Goal: Information Seeking & Learning: Understand process/instructions

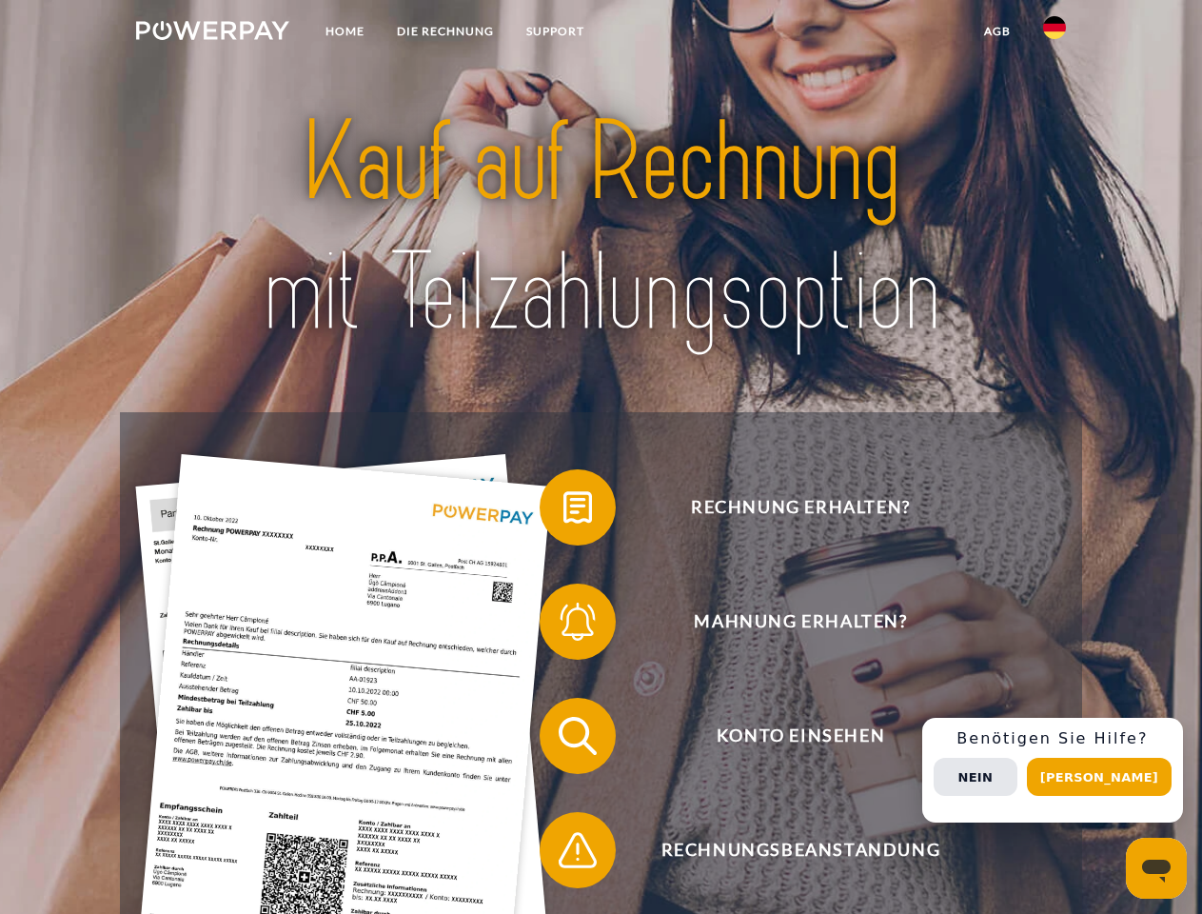
click at [212, 33] on img at bounding box center [212, 30] width 153 height 19
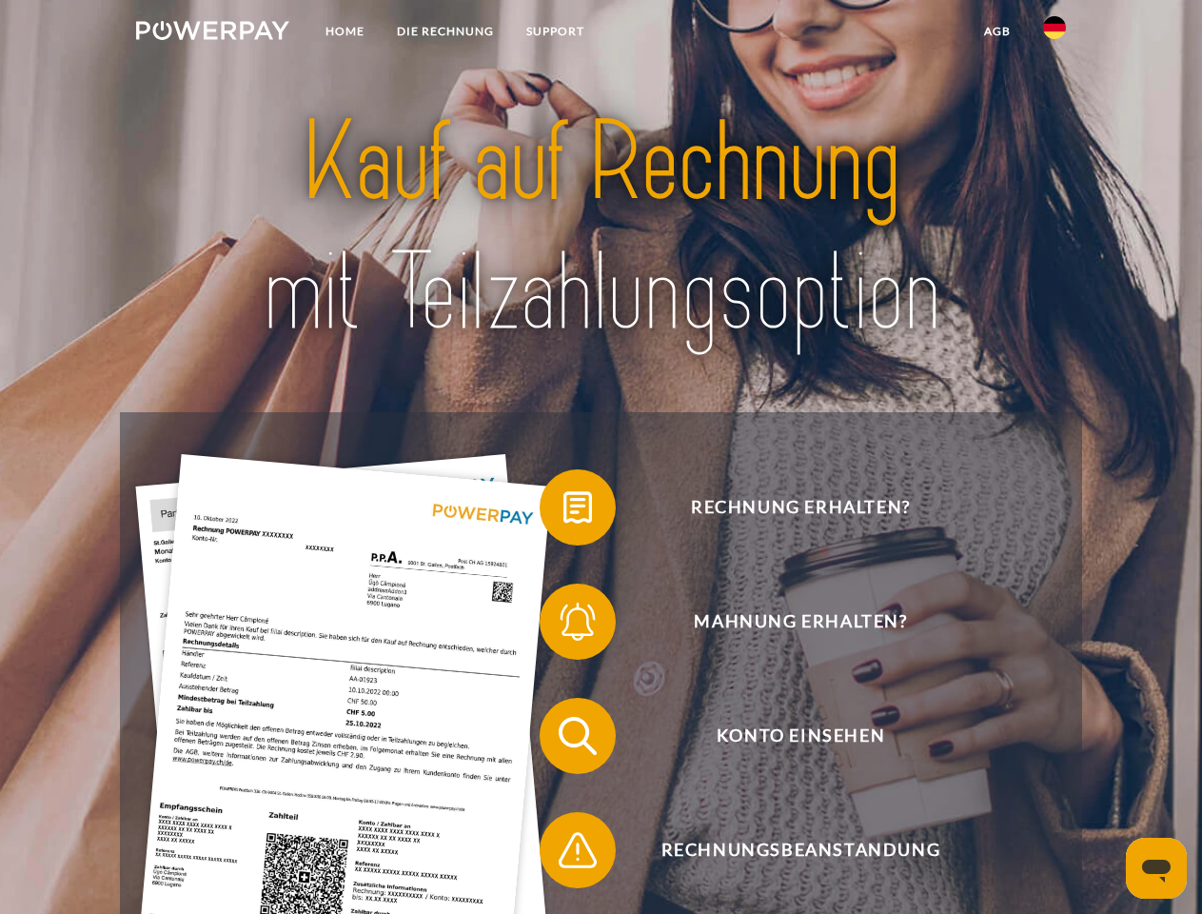
click at [1055, 33] on img at bounding box center [1054, 27] width 23 height 23
click at [997, 31] on link "agb" at bounding box center [997, 31] width 59 height 34
click at [564, 511] on span at bounding box center [549, 507] width 95 height 95
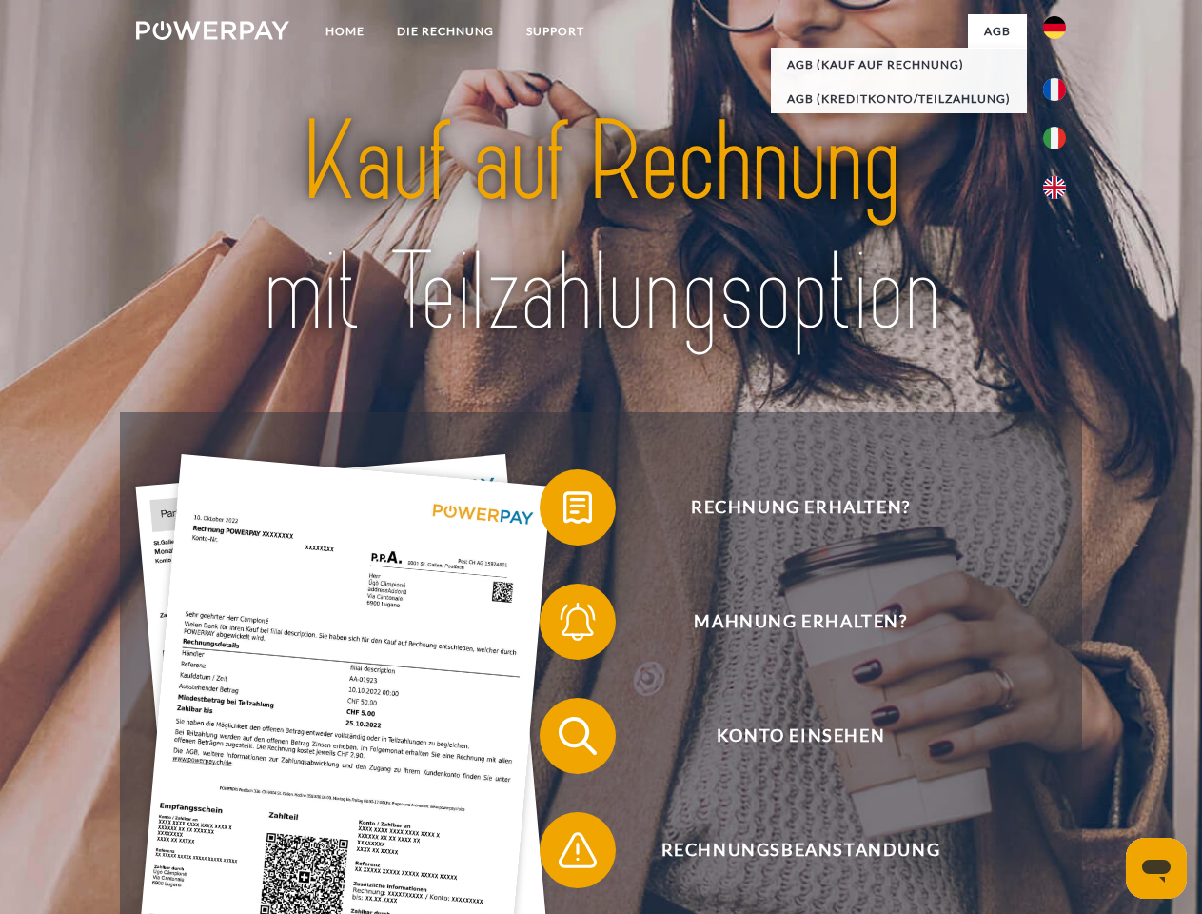
click at [564, 625] on span at bounding box center [549, 621] width 95 height 95
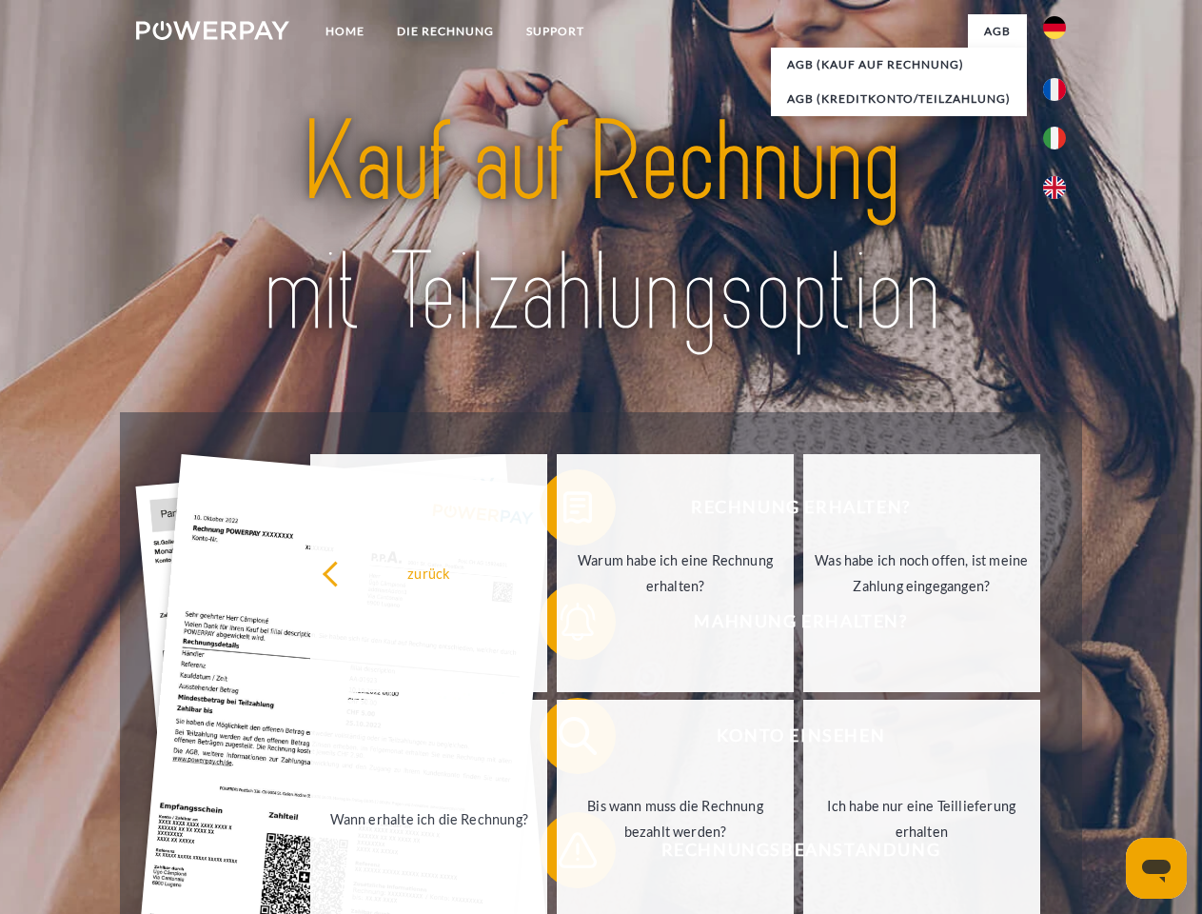
click at [564, 740] on link "Bis wann muss die Rechnung bezahlt werden?" at bounding box center [675, 819] width 237 height 238
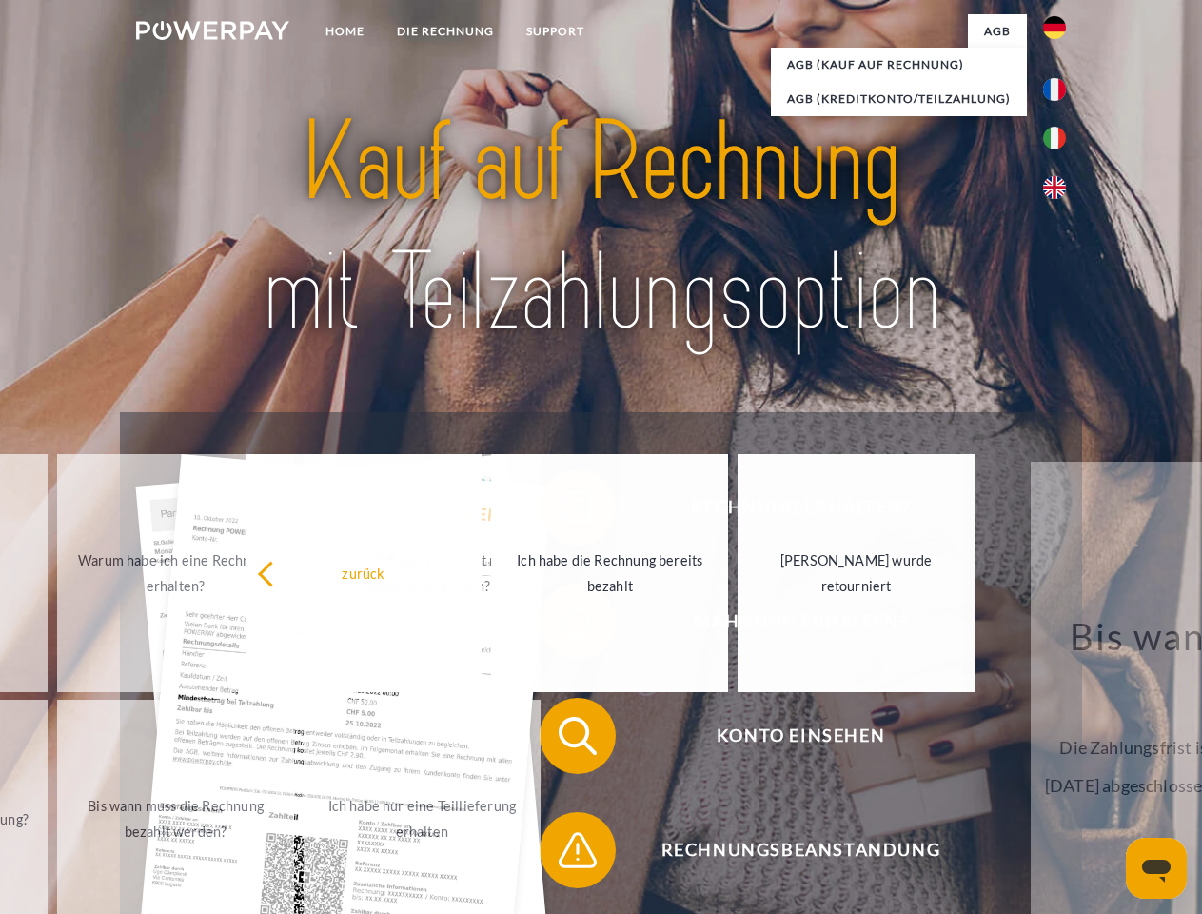
click at [564, 854] on span at bounding box center [549, 850] width 95 height 95
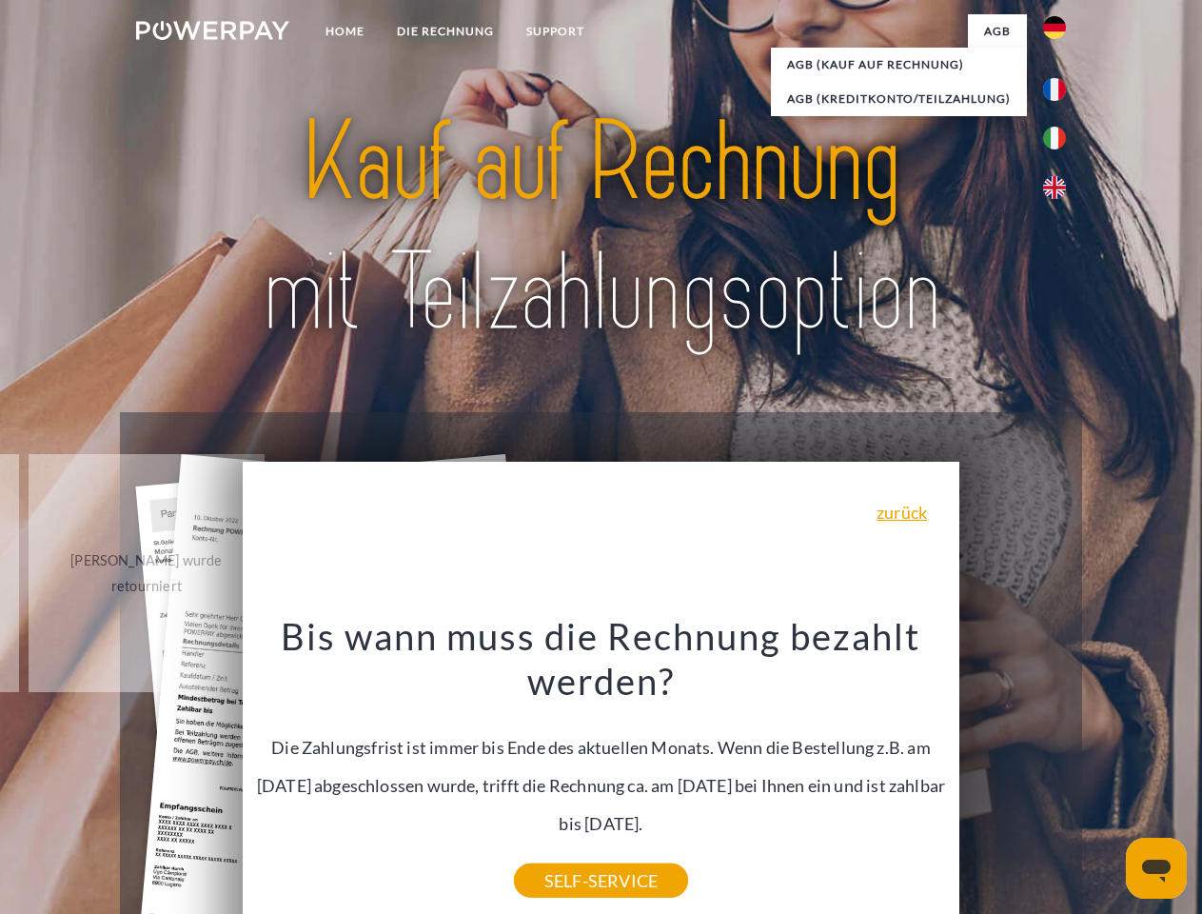
click at [1060, 770] on div "Rechnung erhalten? Mahnung erhalten? Konto einsehen" at bounding box center [601, 793] width 962 height 762
click at [1013, 774] on span "Konto einsehen" at bounding box center [800, 736] width 467 height 76
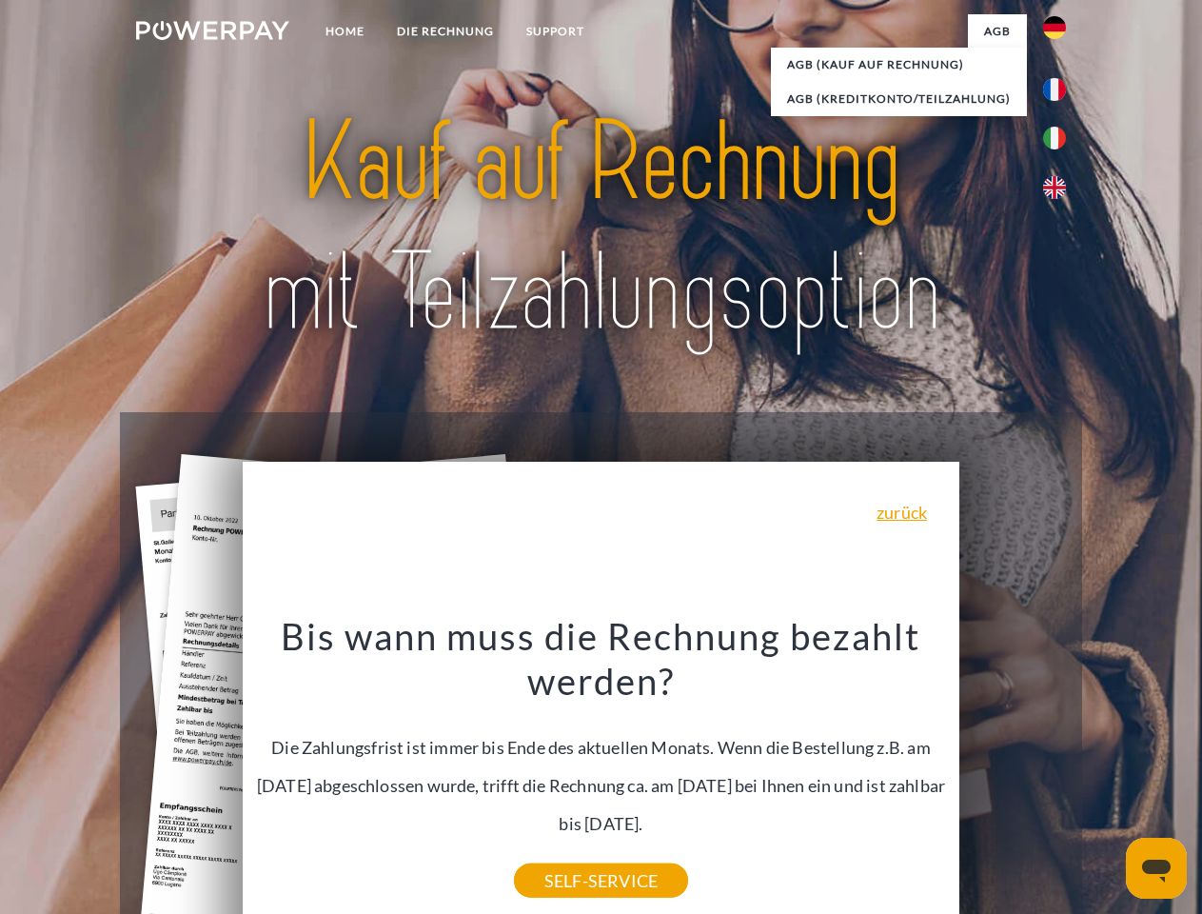
click at [1106, 777] on header "Home DIE RECHNUNG SUPPORT" at bounding box center [601, 657] width 1202 height 1315
